Goal: Unclear: Browse casually

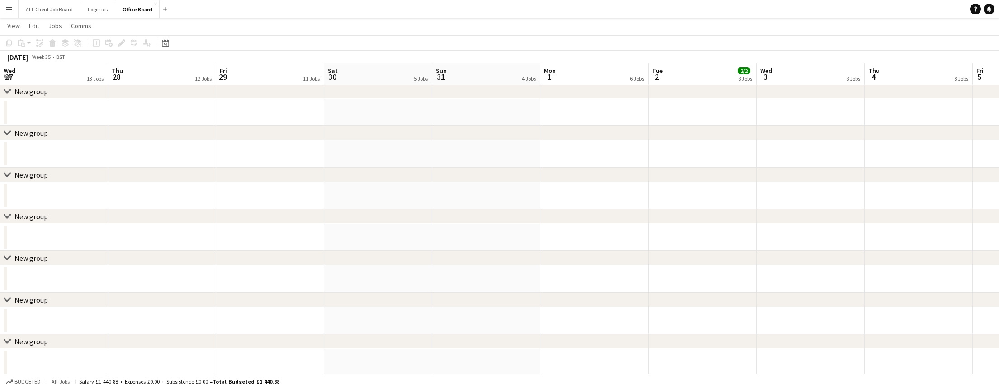
scroll to position [0, 341]
